Goal: Task Accomplishment & Management: Manage account settings

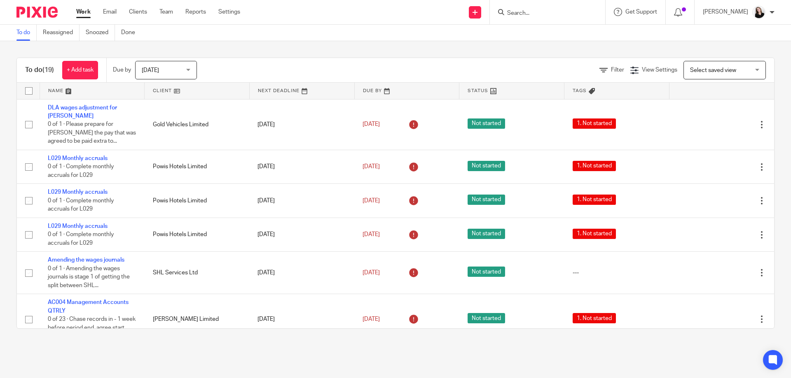
click at [529, 13] on input "Search" at bounding box center [543, 13] width 74 height 7
type input "vintage"
click at [601, 30] on link at bounding box center [573, 35] width 139 height 19
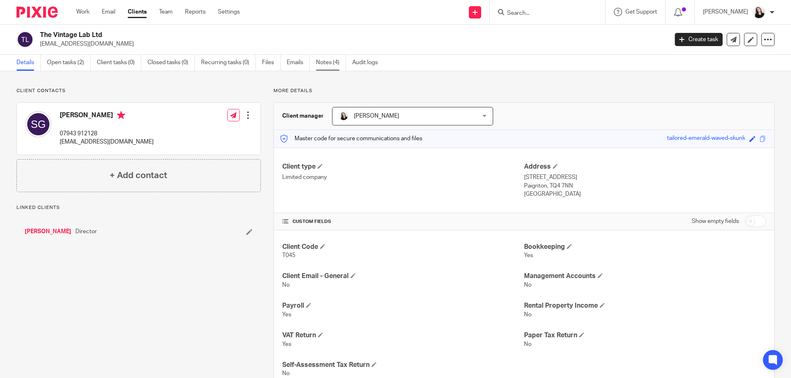
click at [329, 63] on link "Notes (4)" at bounding box center [331, 63] width 30 height 16
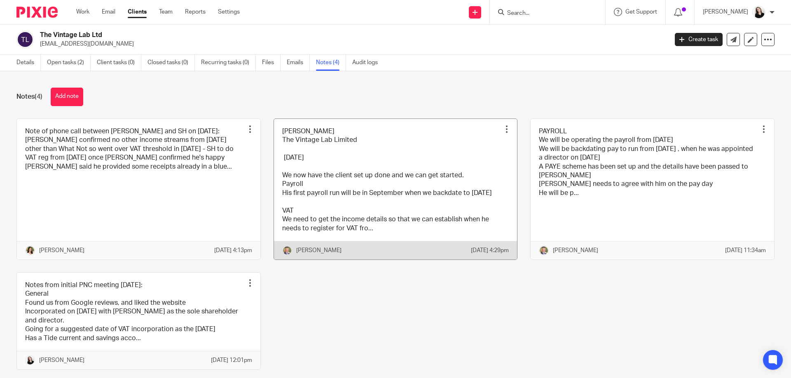
click at [350, 218] on link at bounding box center [395, 189] width 243 height 141
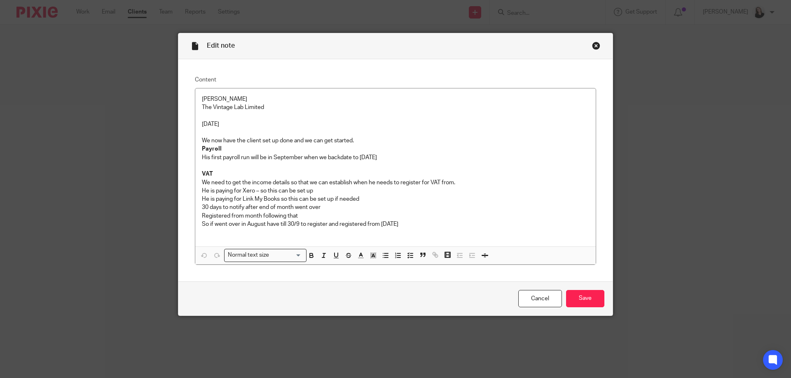
click at [595, 47] on div "Close this dialog window" at bounding box center [596, 46] width 8 height 8
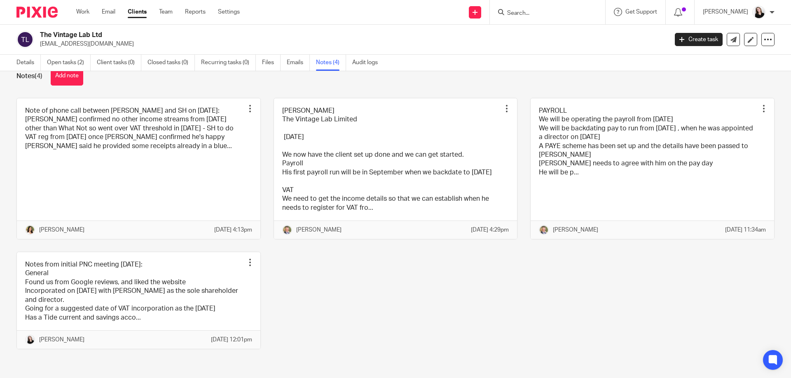
scroll to position [47, 0]
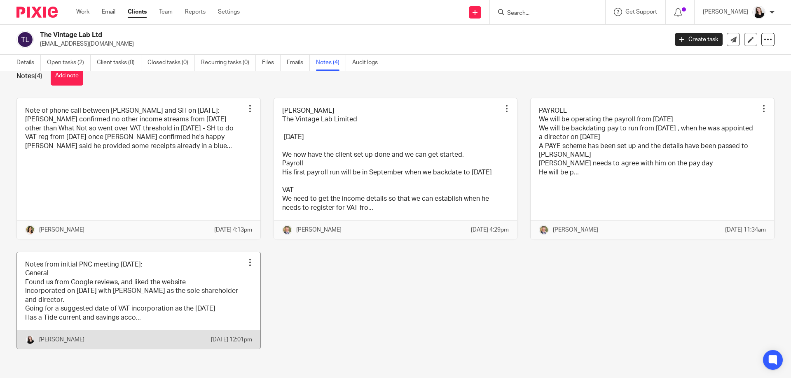
click at [140, 281] on link at bounding box center [138, 300] width 243 height 97
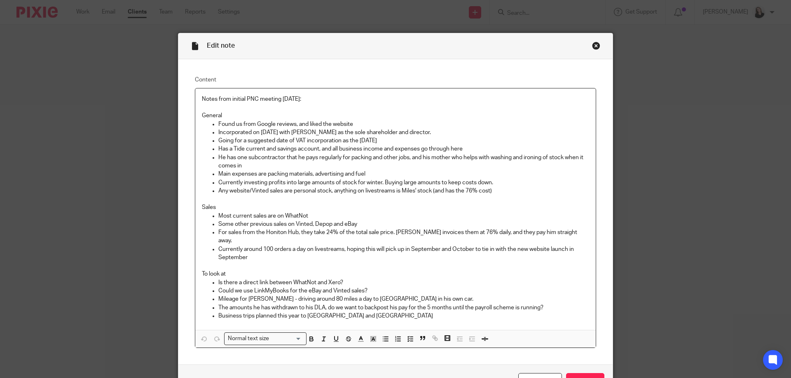
click at [592, 47] on div "Close this dialog window" at bounding box center [596, 46] width 8 height 8
